Goal: Task Accomplishment & Management: Manage account settings

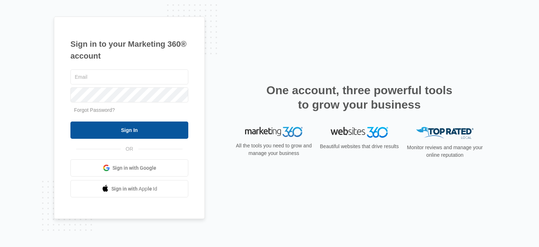
type input "[PERSON_NAME][EMAIL_ADDRESS][DOMAIN_NAME]"
click at [127, 132] on input "Sign In" at bounding box center [129, 129] width 118 height 17
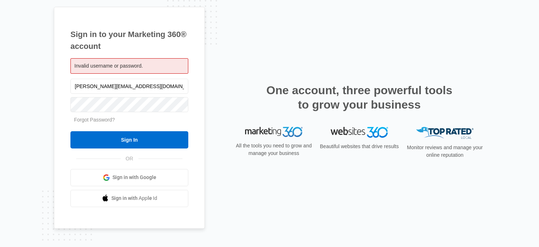
click at [123, 176] on span "Sign in with Google" at bounding box center [134, 178] width 44 height 8
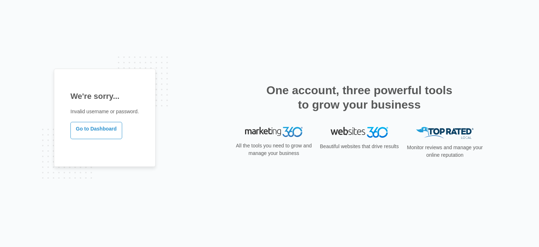
click at [123, 175] on div "We're sorry... Invalid username or password. Go to Dashboard" at bounding box center [105, 124] width 102 height 110
click at [106, 134] on link "Go to Dashboard" at bounding box center [96, 130] width 52 height 17
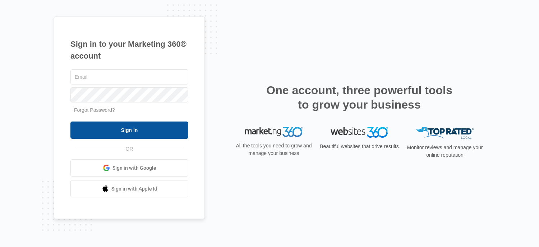
type input "[PERSON_NAME][EMAIL_ADDRESS][DOMAIN_NAME]"
click at [102, 135] on input "Sign In" at bounding box center [129, 129] width 118 height 17
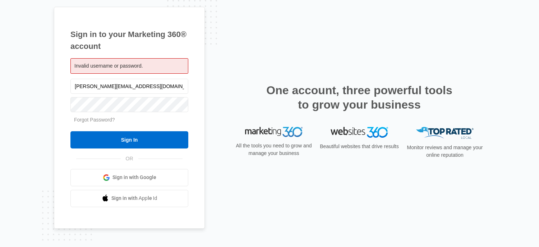
click at [106, 174] on span at bounding box center [106, 177] width 7 height 7
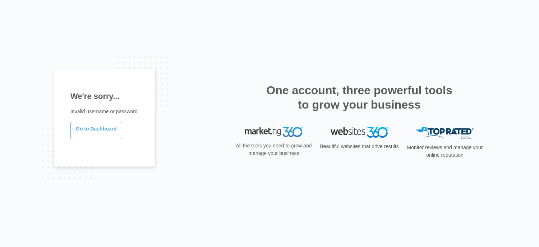
click at [95, 124] on link "Go to Dashboard" at bounding box center [96, 130] width 52 height 17
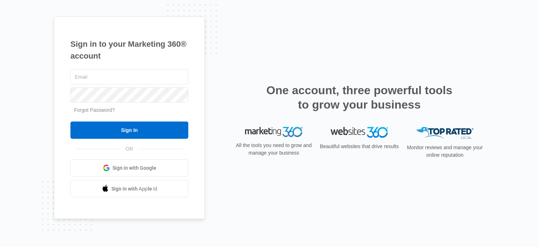
type input "[PERSON_NAME][EMAIL_ADDRESS][DOMAIN_NAME]"
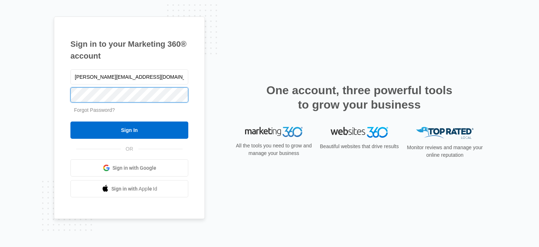
click at [70, 121] on input "Sign In" at bounding box center [129, 129] width 118 height 17
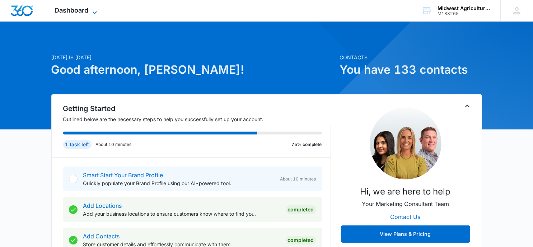
click at [92, 11] on icon at bounding box center [95, 12] width 9 height 9
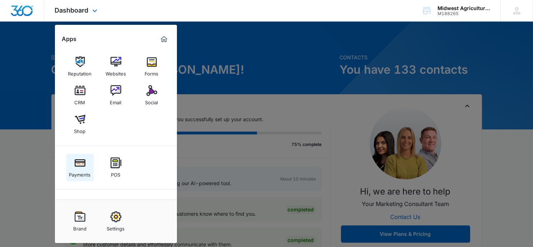
click at [77, 164] on img at bounding box center [80, 162] width 11 height 11
